Goal: Information Seeking & Learning: Check status

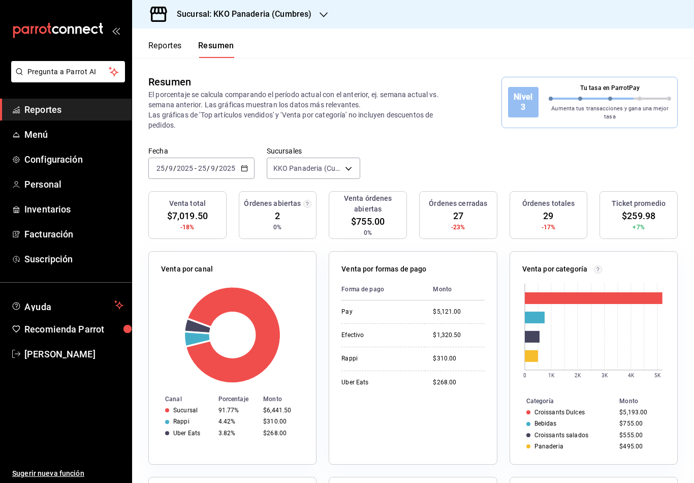
click at [167, 49] on button "Reportes" at bounding box center [165, 49] width 34 height 17
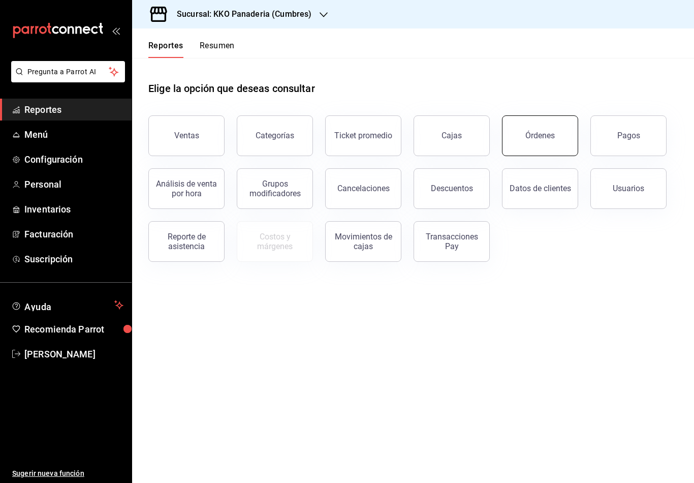
click at [518, 151] on button "Órdenes" at bounding box center [540, 135] width 76 height 41
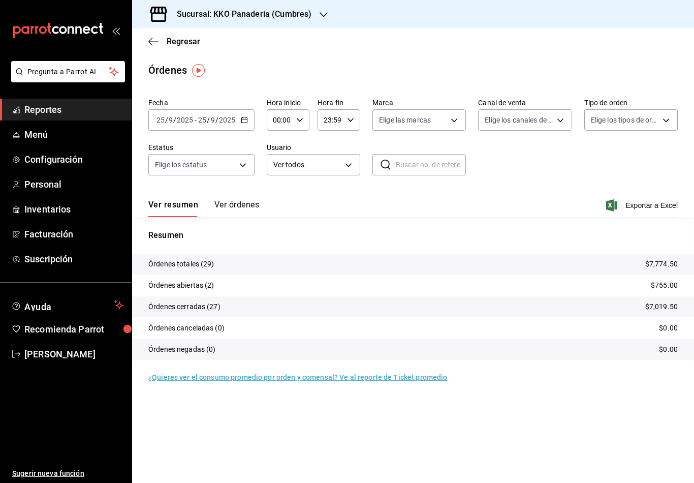
click at [147, 48] on div "Regresar" at bounding box center [413, 41] width 562 height 26
click at [149, 45] on icon "button" at bounding box center [153, 41] width 10 height 9
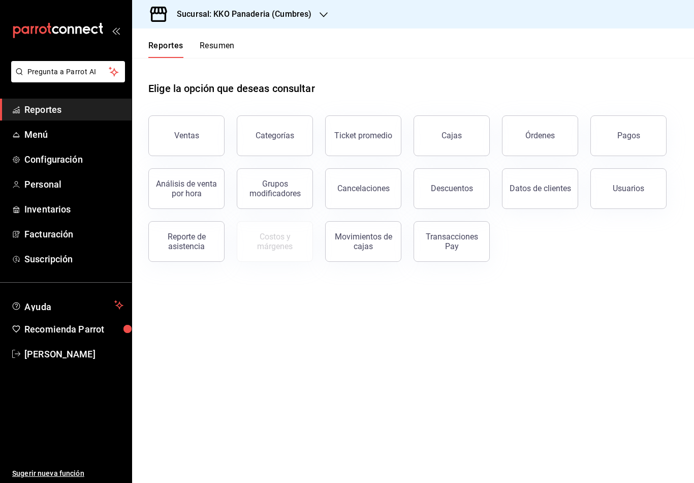
click at [519, 139] on button "Órdenes" at bounding box center [540, 135] width 76 height 41
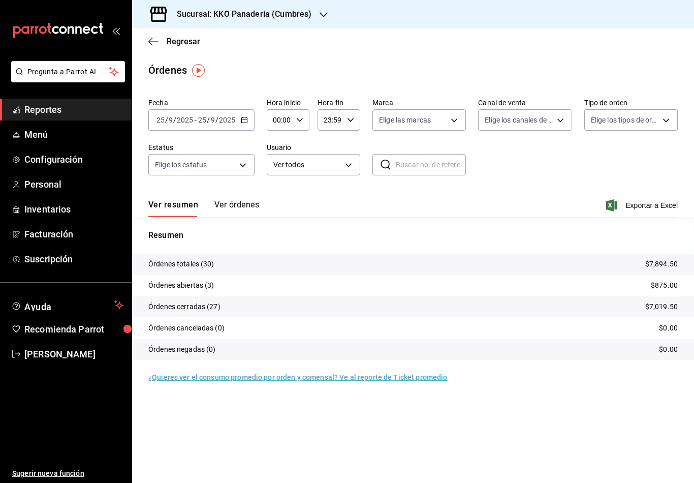
click at [227, 195] on div "Ver resumen Ver órdenes Exportar a Excel" at bounding box center [412, 201] width 529 height 29
click at [233, 212] on button "Ver órdenes" at bounding box center [236, 208] width 45 height 17
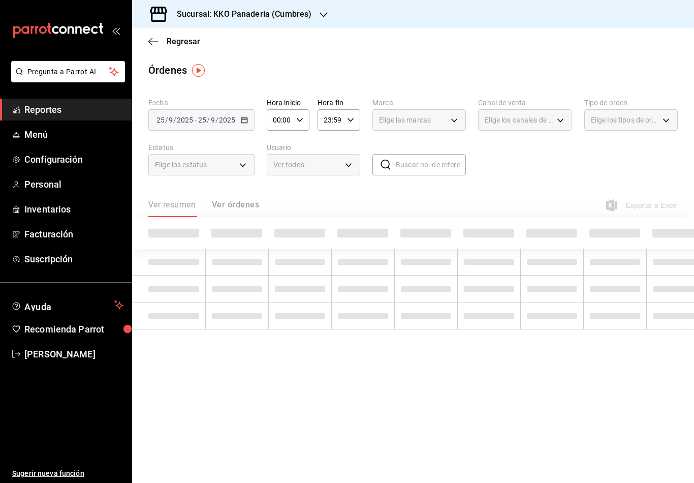
click at [233, 211] on div "Ver resumen Ver órdenes" at bounding box center [203, 208] width 111 height 17
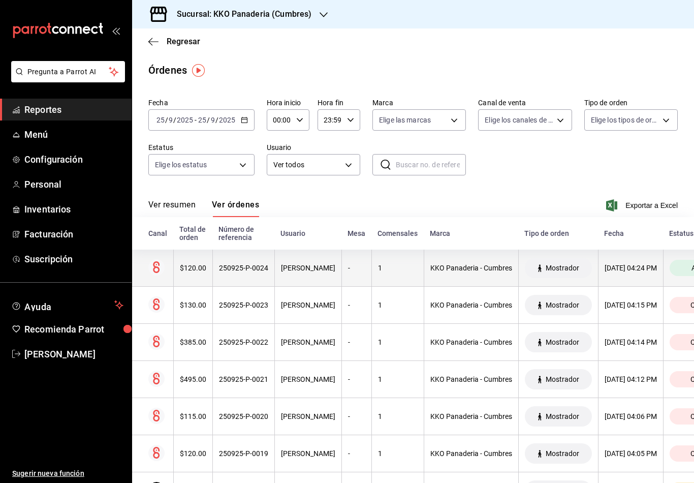
click at [152, 273] on circle at bounding box center [156, 267] width 16 height 16
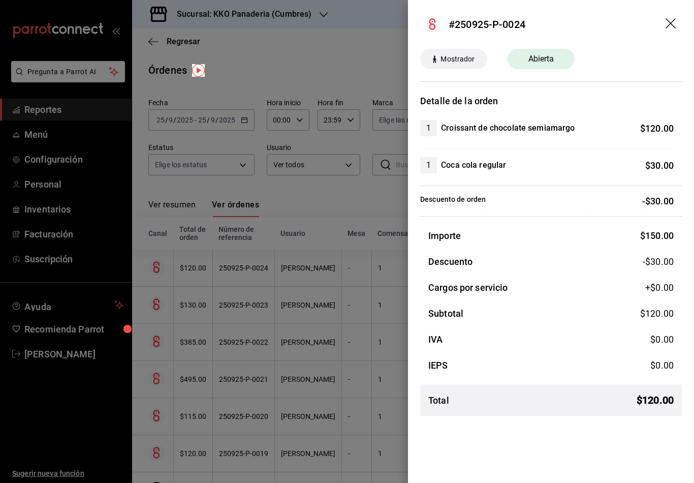
click at [184, 308] on div at bounding box center [347, 241] width 694 height 483
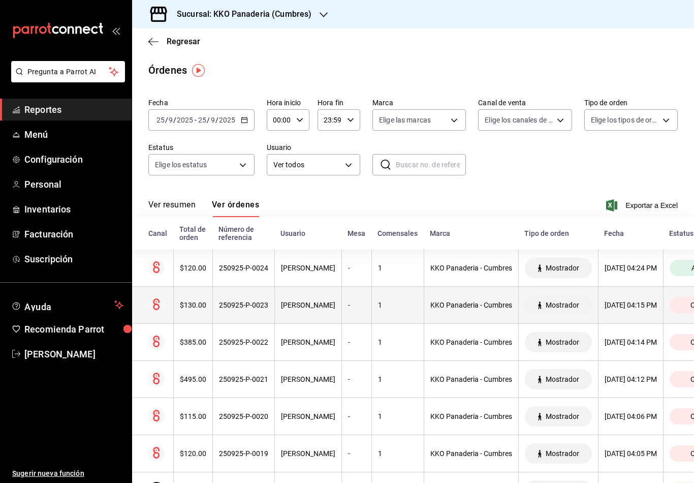
click at [170, 291] on th at bounding box center [152, 304] width 41 height 37
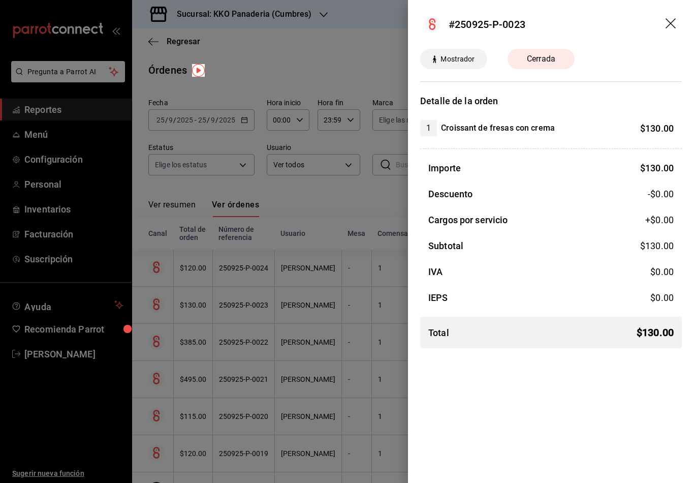
click at [153, 347] on div at bounding box center [347, 241] width 694 height 483
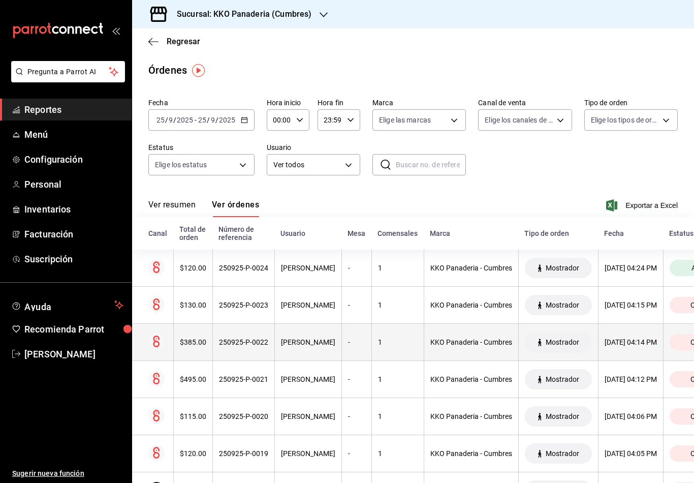
click at [163, 356] on th at bounding box center [152, 342] width 41 height 37
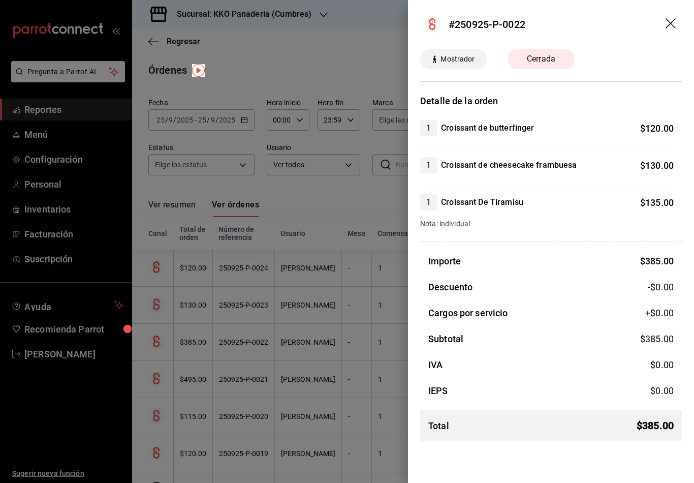
click at [170, 365] on div at bounding box center [347, 241] width 694 height 483
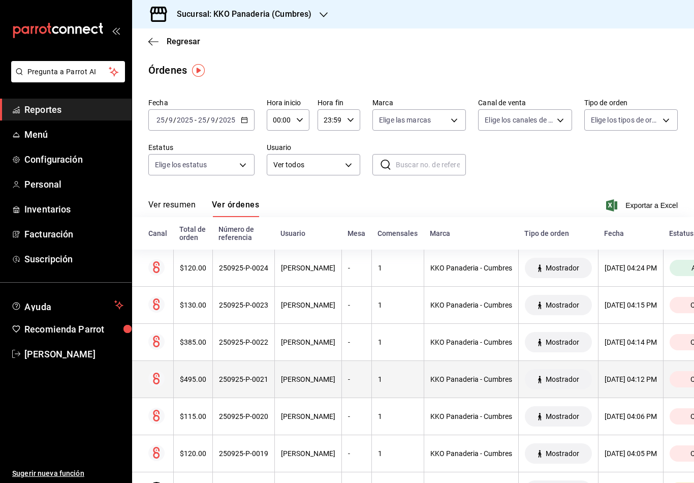
click at [206, 378] on th "$495.00" at bounding box center [192, 379] width 39 height 37
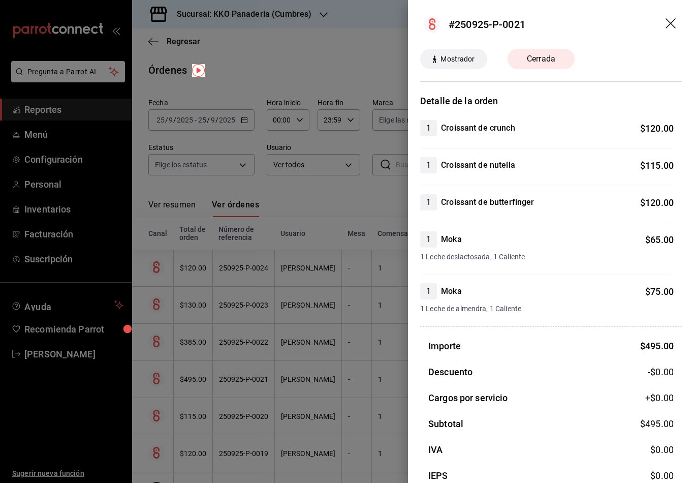
click at [214, 406] on div at bounding box center [347, 241] width 694 height 483
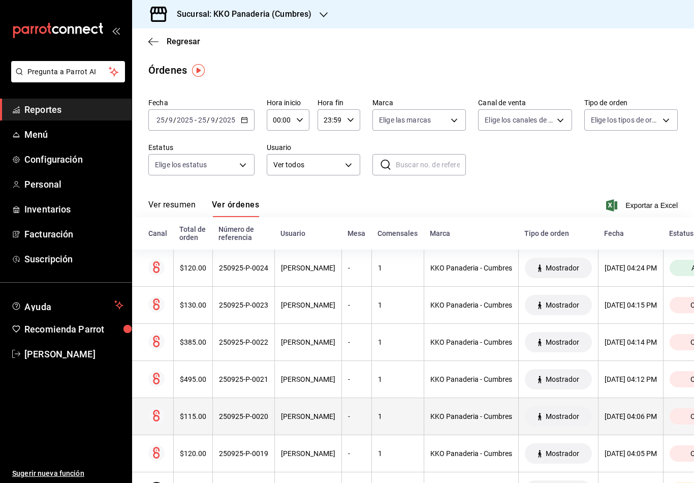
click at [206, 422] on th "$115.00" at bounding box center [192, 416] width 39 height 37
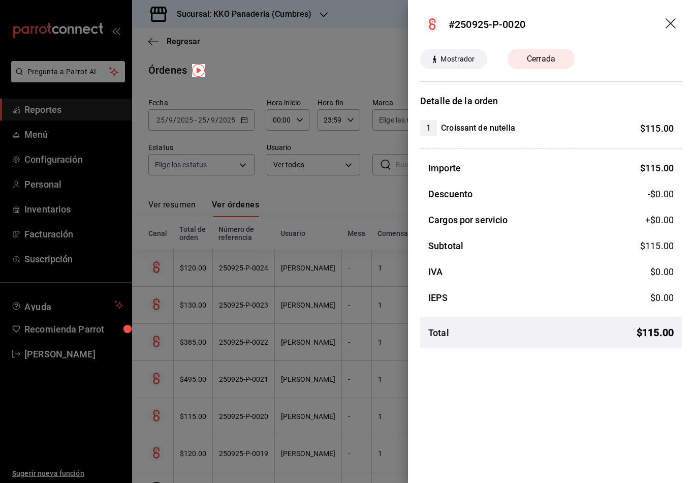
click at [158, 375] on div at bounding box center [347, 241] width 694 height 483
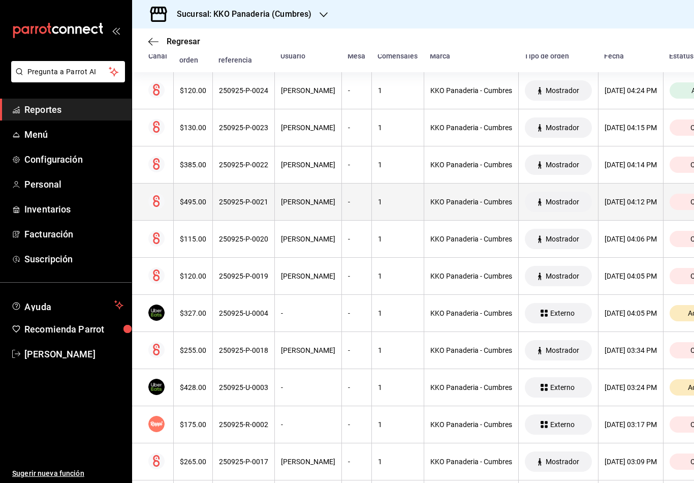
scroll to position [181, 0]
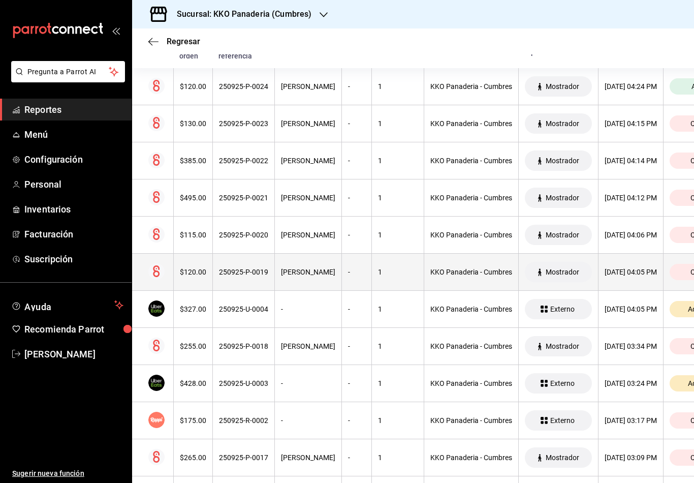
click at [171, 280] on th at bounding box center [152, 271] width 41 height 37
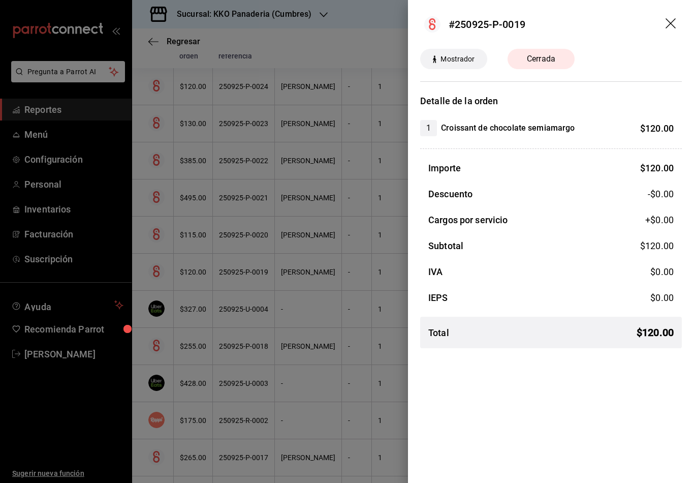
click at [178, 306] on div at bounding box center [347, 241] width 694 height 483
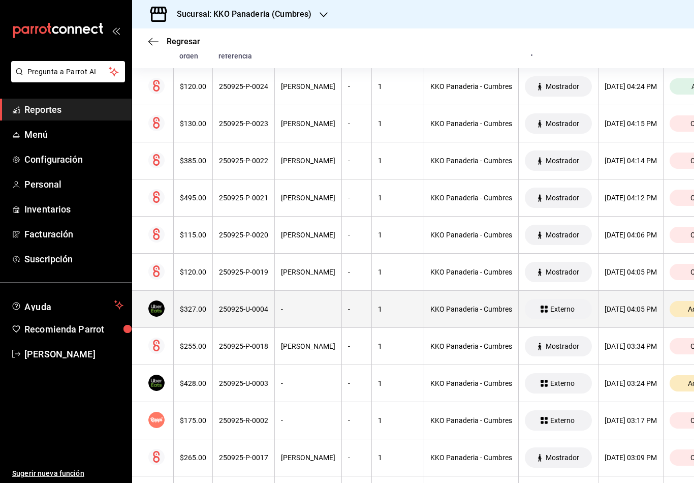
click at [178, 308] on th "$327.00" at bounding box center [192, 309] width 39 height 37
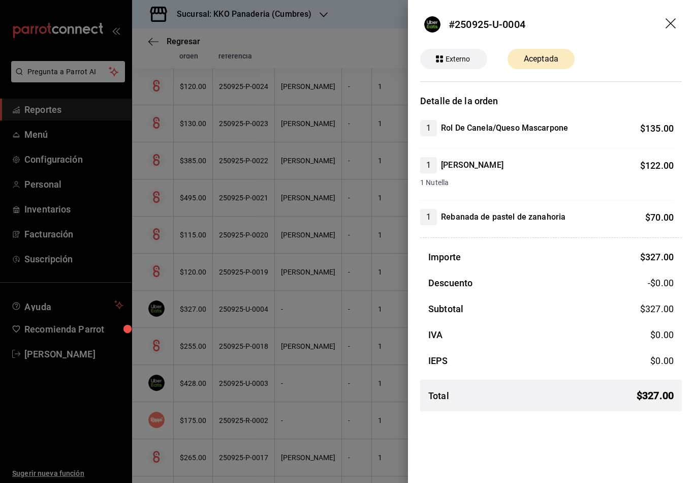
click at [205, 375] on div at bounding box center [347, 241] width 694 height 483
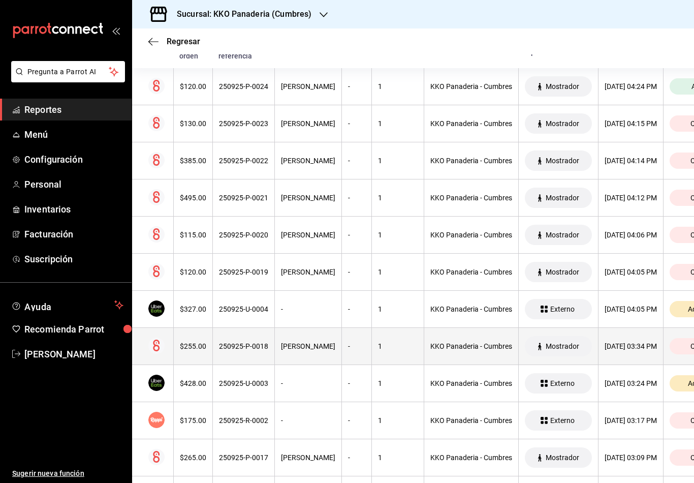
click at [180, 355] on th "$255.00" at bounding box center [192, 346] width 39 height 37
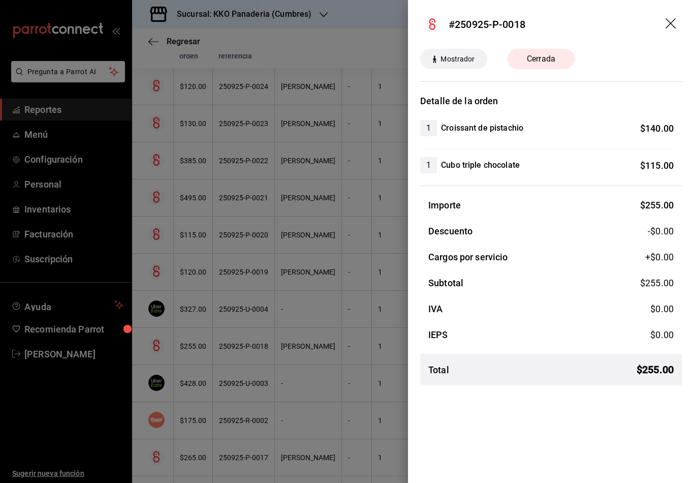
click at [174, 354] on div at bounding box center [347, 241] width 694 height 483
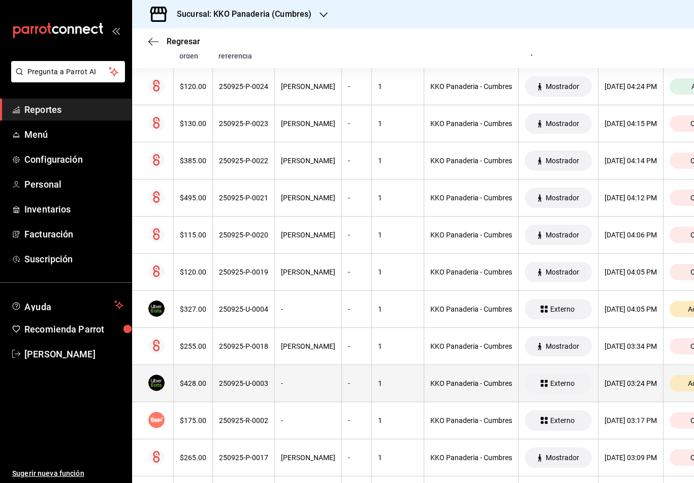
click at [183, 390] on th "$428.00" at bounding box center [192, 383] width 39 height 37
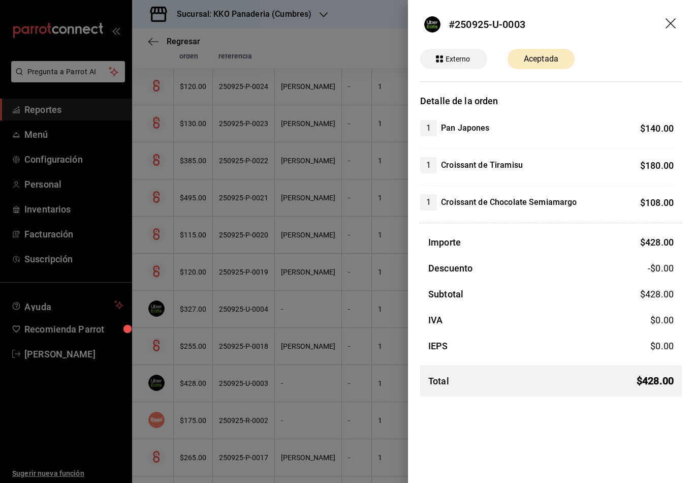
click at [176, 343] on div at bounding box center [347, 241] width 694 height 483
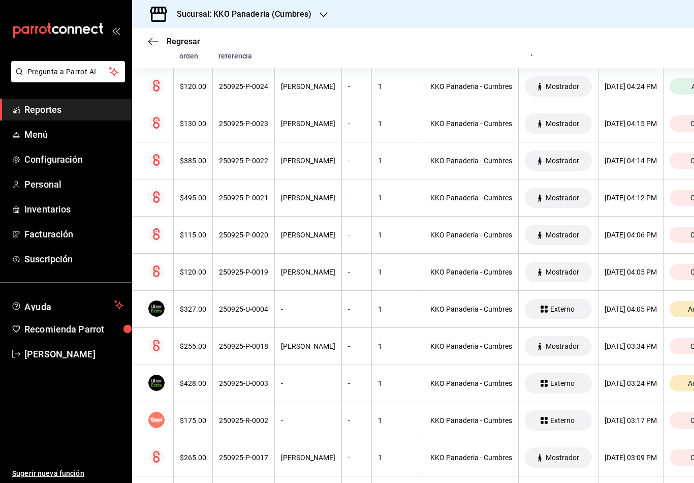
click at [148, 28] on div "Sucursal: KKO Panaderia (Cumbres)" at bounding box center [235, 14] width 191 height 28
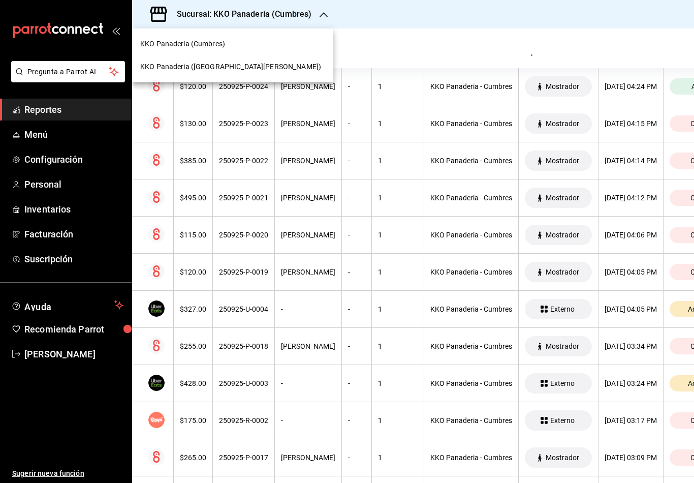
click at [399, 229] on div at bounding box center [347, 241] width 694 height 483
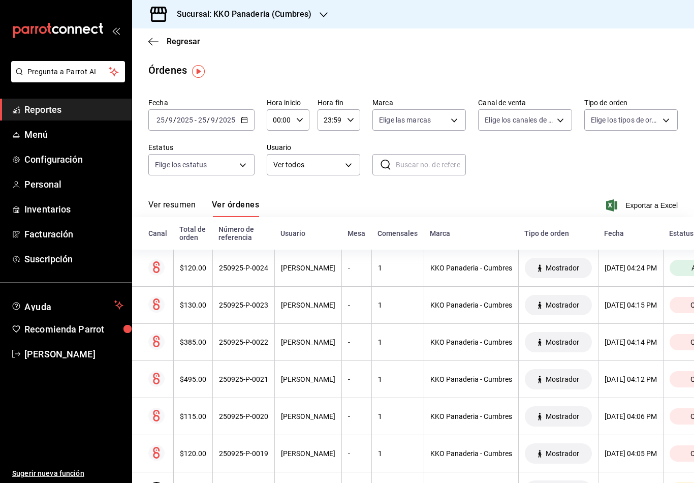
scroll to position [0, 0]
click at [235, 169] on body "Pregunta a Parrot AI Reportes Menú Configuración Personal Inventarios Facturaci…" at bounding box center [347, 241] width 694 height 483
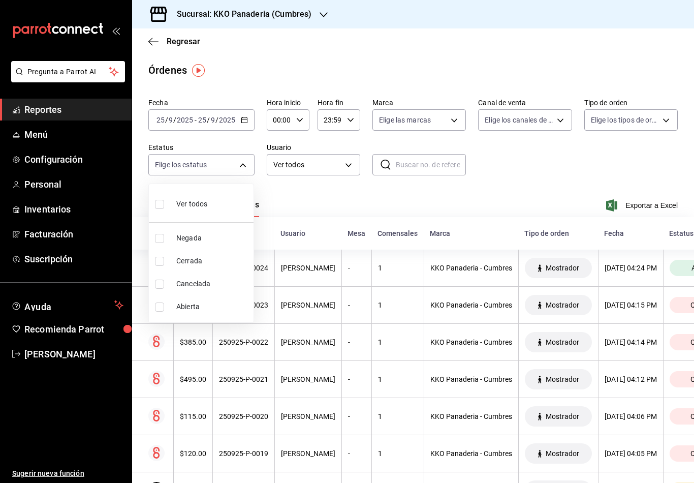
click at [219, 303] on span "Abierta" at bounding box center [212, 306] width 73 height 11
type input "OPEN"
checkbox input "true"
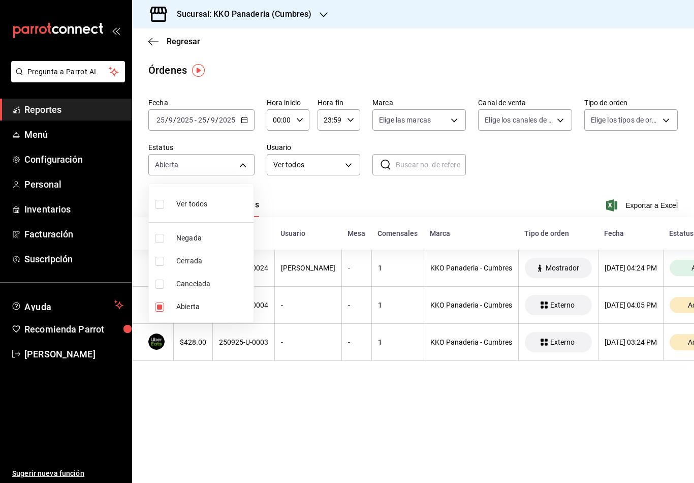
click at [155, 41] on div at bounding box center [347, 241] width 694 height 483
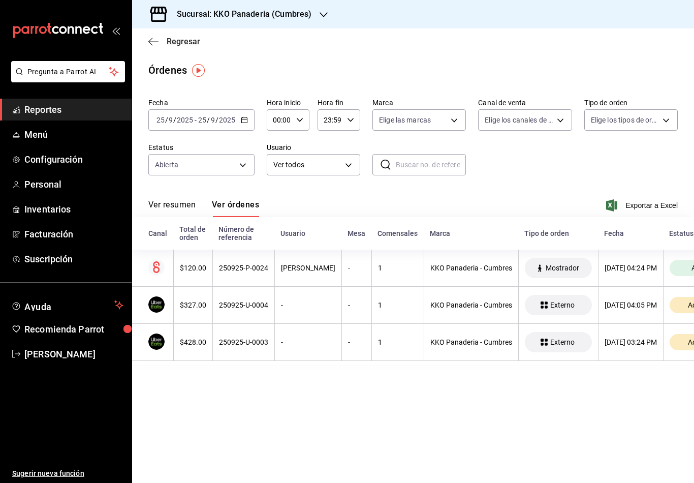
click at [149, 44] on icon "button" at bounding box center [153, 41] width 10 height 9
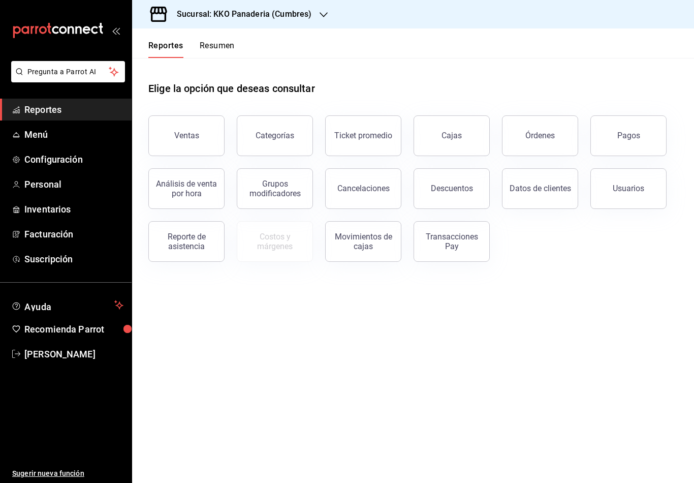
click at [230, 44] on button "Resumen" at bounding box center [217, 49] width 35 height 17
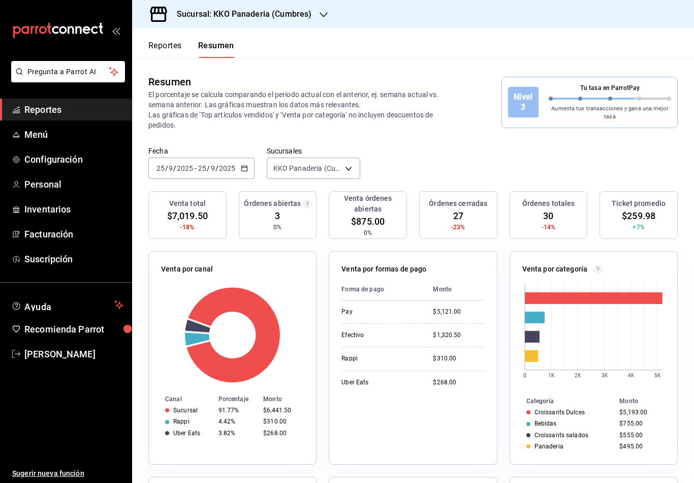
click at [170, 47] on button "Reportes" at bounding box center [165, 49] width 34 height 17
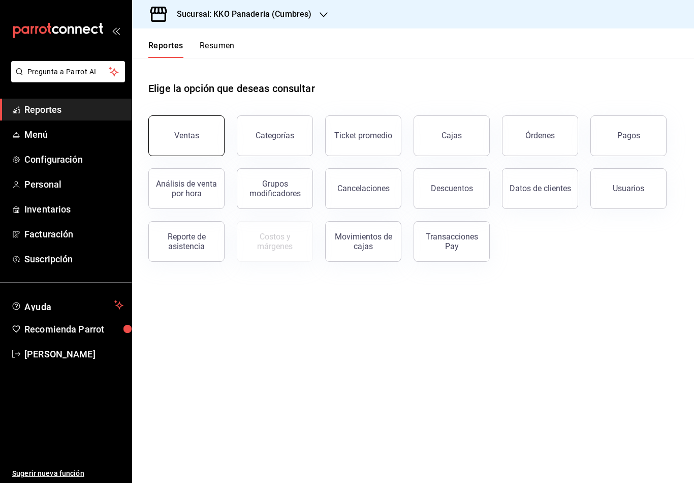
click at [187, 129] on button "Ventas" at bounding box center [186, 135] width 76 height 41
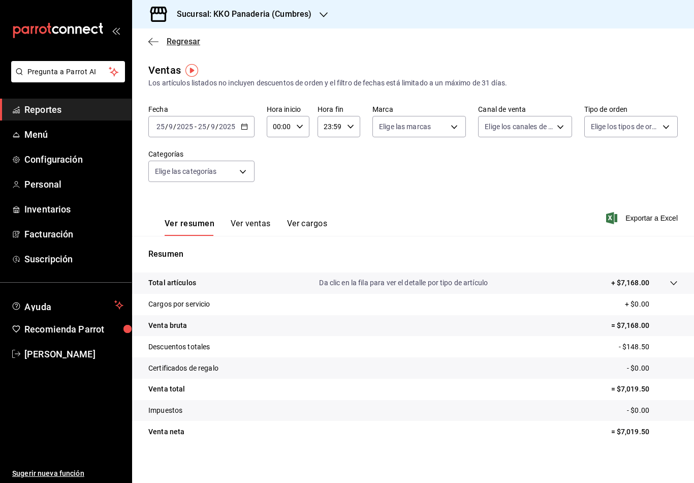
click at [158, 37] on icon "button" at bounding box center [153, 41] width 10 height 9
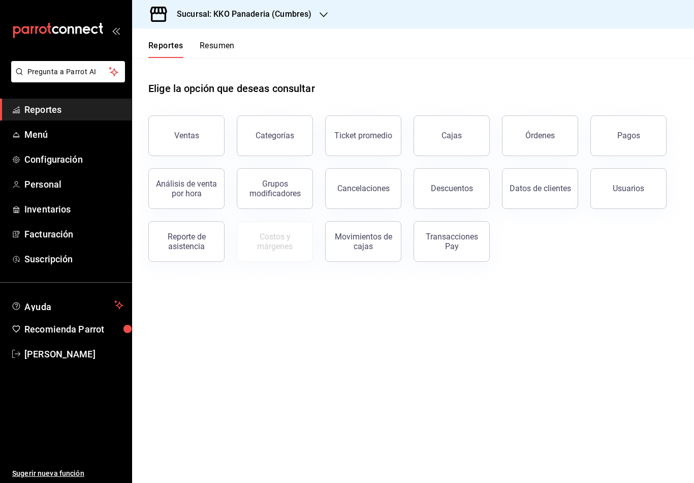
click at [166, 56] on button "Reportes" at bounding box center [165, 49] width 35 height 17
click at [214, 48] on button "Resumen" at bounding box center [217, 49] width 35 height 17
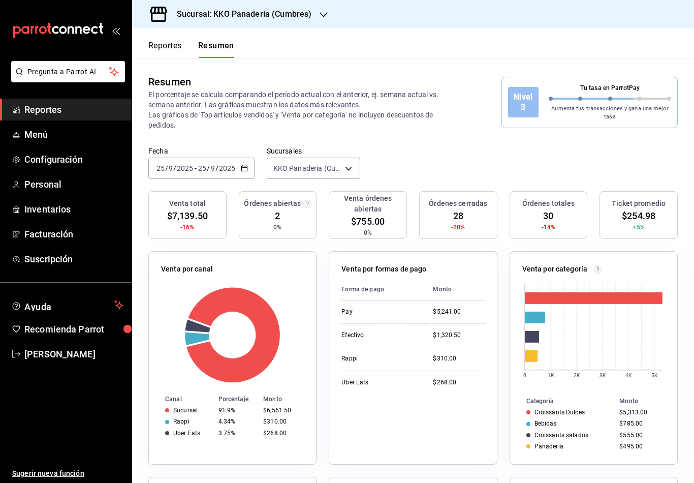
click at [146, 28] on div "Sucursal: KKO Panaderia (Cumbres)" at bounding box center [235, 14] width 191 height 28
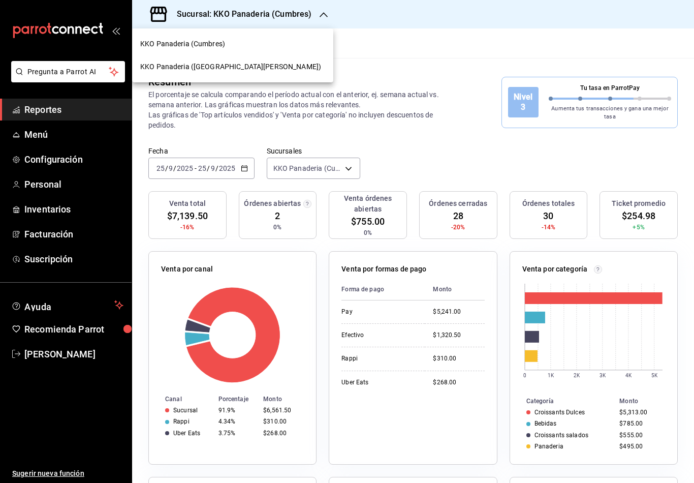
click at [176, 107] on div at bounding box center [347, 241] width 694 height 483
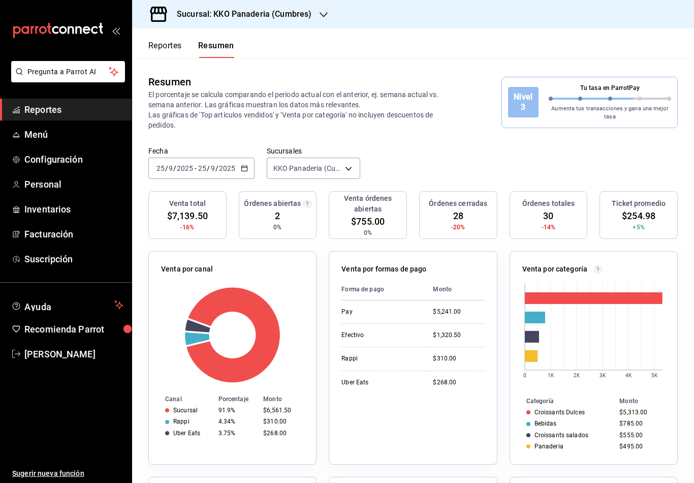
click at [162, 50] on button "Reportes" at bounding box center [165, 49] width 34 height 17
